Goal: Task Accomplishment & Management: Manage account settings

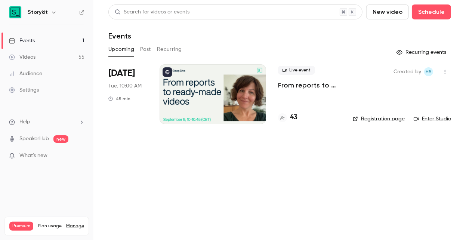
click at [438, 120] on link "Enter Studio" at bounding box center [432, 118] width 37 height 7
drag, startPoint x: 398, startPoint y: 71, endPoint x: 421, endPoint y: 72, distance: 23.2
click at [421, 72] on span "Created by" at bounding box center [408, 71] width 28 height 9
click at [429, 72] on span "HB" at bounding box center [429, 71] width 6 height 9
click at [35, 91] on div "Settings" at bounding box center [24, 89] width 30 height 7
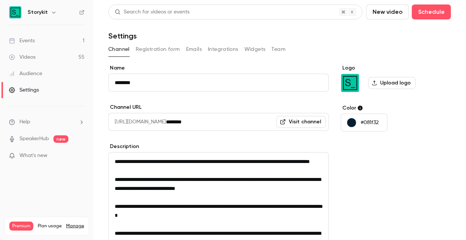
click at [281, 47] on button "Team" at bounding box center [279, 49] width 14 height 12
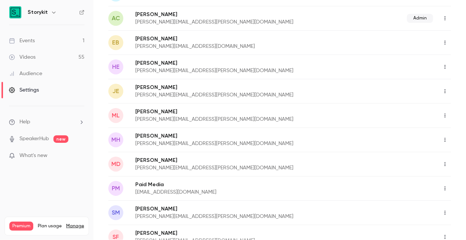
scroll to position [113, 0]
click at [444, 43] on icon "button" at bounding box center [445, 42] width 6 height 5
click at [414, 79] on div "Delete member" at bounding box center [425, 80] width 57 height 7
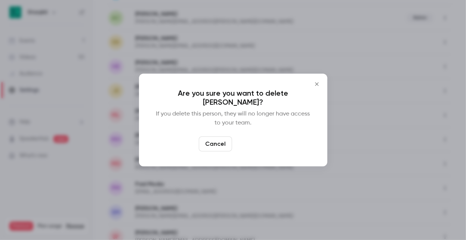
click at [256, 142] on button "Delete" at bounding box center [251, 143] width 32 height 15
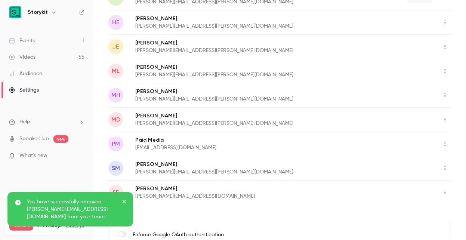
scroll to position [134, 0]
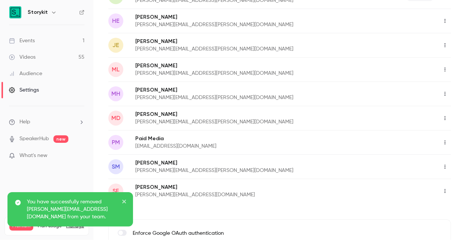
click at [445, 118] on icon "button" at bounding box center [445, 118] width 1 height 4
click at [417, 156] on div "Delete member" at bounding box center [425, 156] width 57 height 7
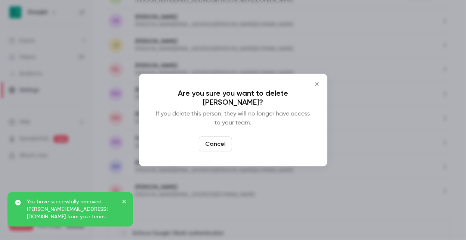
click at [260, 141] on button "Delete" at bounding box center [251, 143] width 32 height 15
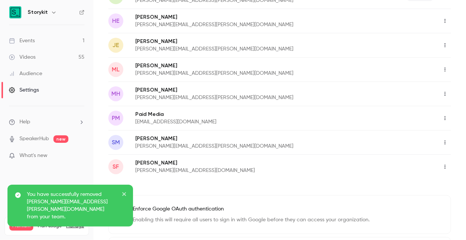
click at [445, 120] on icon "button" at bounding box center [445, 117] width 6 height 5
click at [420, 152] on li "Delete member" at bounding box center [419, 156] width 81 height 19
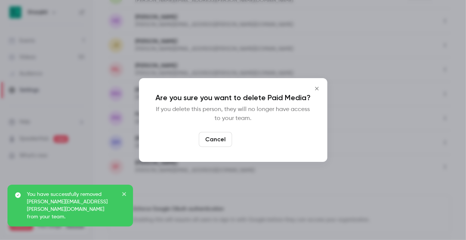
click at [259, 138] on button "Delete" at bounding box center [251, 139] width 32 height 15
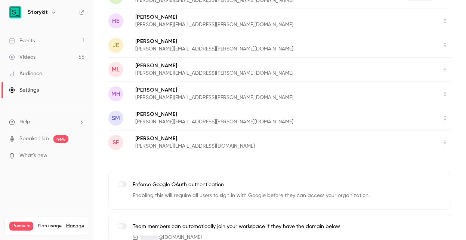
scroll to position [118, 0]
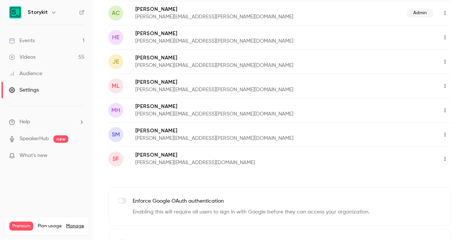
click at [446, 159] on icon "button" at bounding box center [445, 158] width 6 height 5
click at [408, 196] on div "Delete member" at bounding box center [425, 196] width 57 height 7
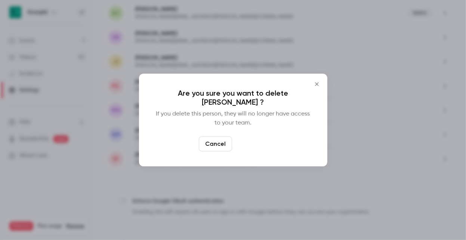
click at [245, 143] on button "Delete" at bounding box center [251, 143] width 32 height 15
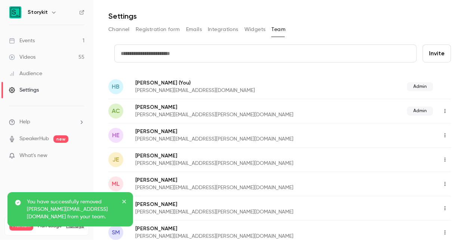
scroll to position [0, 0]
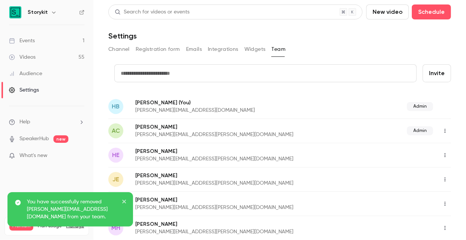
click at [331, 73] on input "text" at bounding box center [265, 73] width 302 height 18
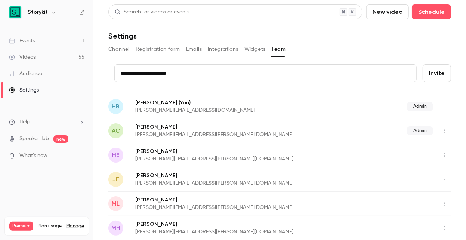
type input "**********"
click at [446, 70] on button "Invite" at bounding box center [437, 73] width 28 height 18
click at [34, 39] on div "Events" at bounding box center [22, 40] width 26 height 7
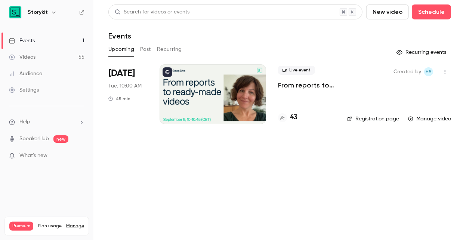
click at [448, 71] on icon "button" at bounding box center [445, 71] width 6 height 5
click at [300, 150] on div at bounding box center [233, 120] width 466 height 240
click at [432, 118] on link "Manage video" at bounding box center [429, 118] width 43 height 7
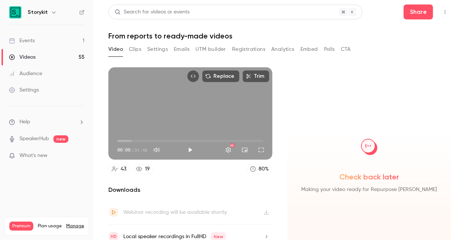
click at [37, 43] on link "Events 1" at bounding box center [46, 41] width 93 height 16
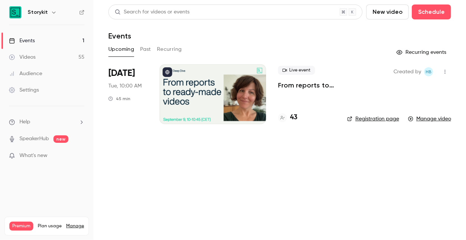
click at [54, 55] on link "Videos 55" at bounding box center [46, 57] width 93 height 16
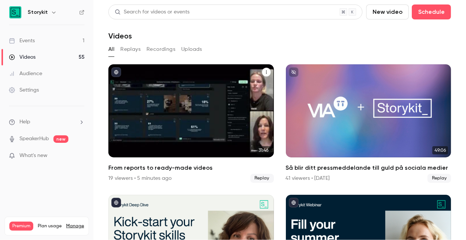
click at [188, 105] on div "From reports to ready-made videos" at bounding box center [191, 110] width 166 height 93
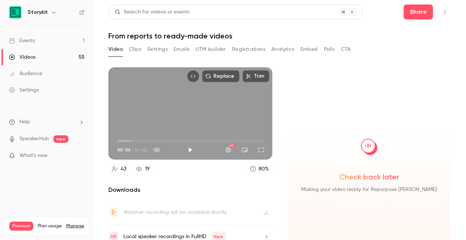
click at [160, 47] on button "Settings" at bounding box center [157, 49] width 21 height 12
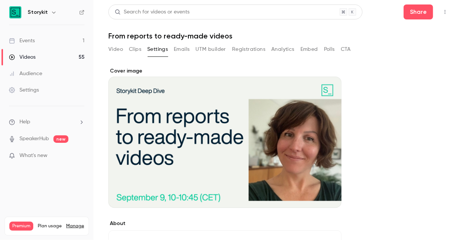
click at [244, 50] on button "Registrations" at bounding box center [248, 49] width 33 height 12
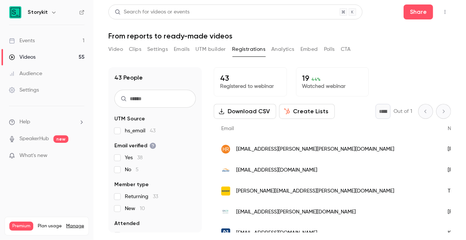
click at [297, 111] on button "Create Lists" at bounding box center [307, 111] width 56 height 15
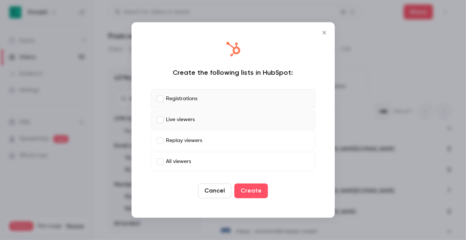
click at [160, 144] on label "Replay viewers" at bounding box center [233, 140] width 164 height 19
click at [252, 191] on button "Create" at bounding box center [251, 191] width 34 height 15
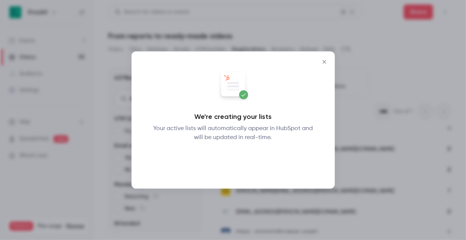
click at [228, 167] on button "Okay" at bounding box center [232, 161] width 27 height 15
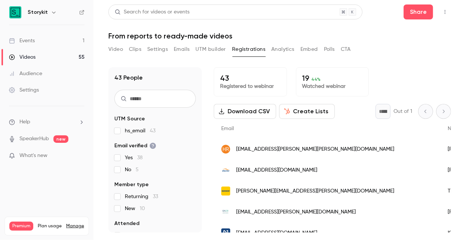
click at [308, 108] on button "Create Lists" at bounding box center [307, 111] width 56 height 15
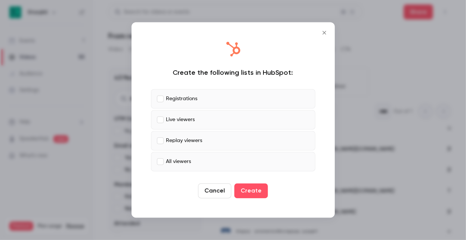
click at [214, 192] on button "Cancel" at bounding box center [214, 191] width 33 height 15
